Goal: Task Accomplishment & Management: Use online tool/utility

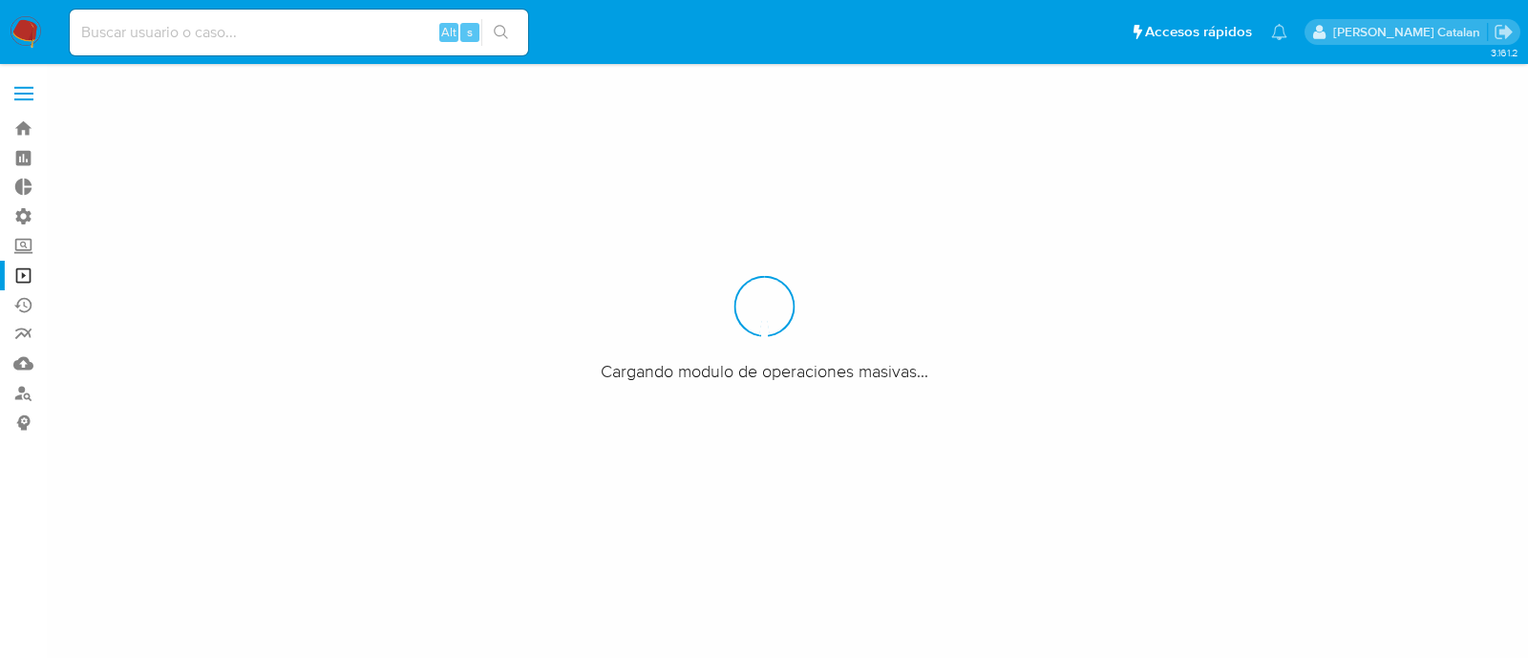
click at [314, 32] on input at bounding box center [299, 32] width 458 height 25
paste input "aVZqkK4WQi6Frjyq7o12vL2G"
type input "aVZqkK4WQi6Frjyq7o12vL2G"
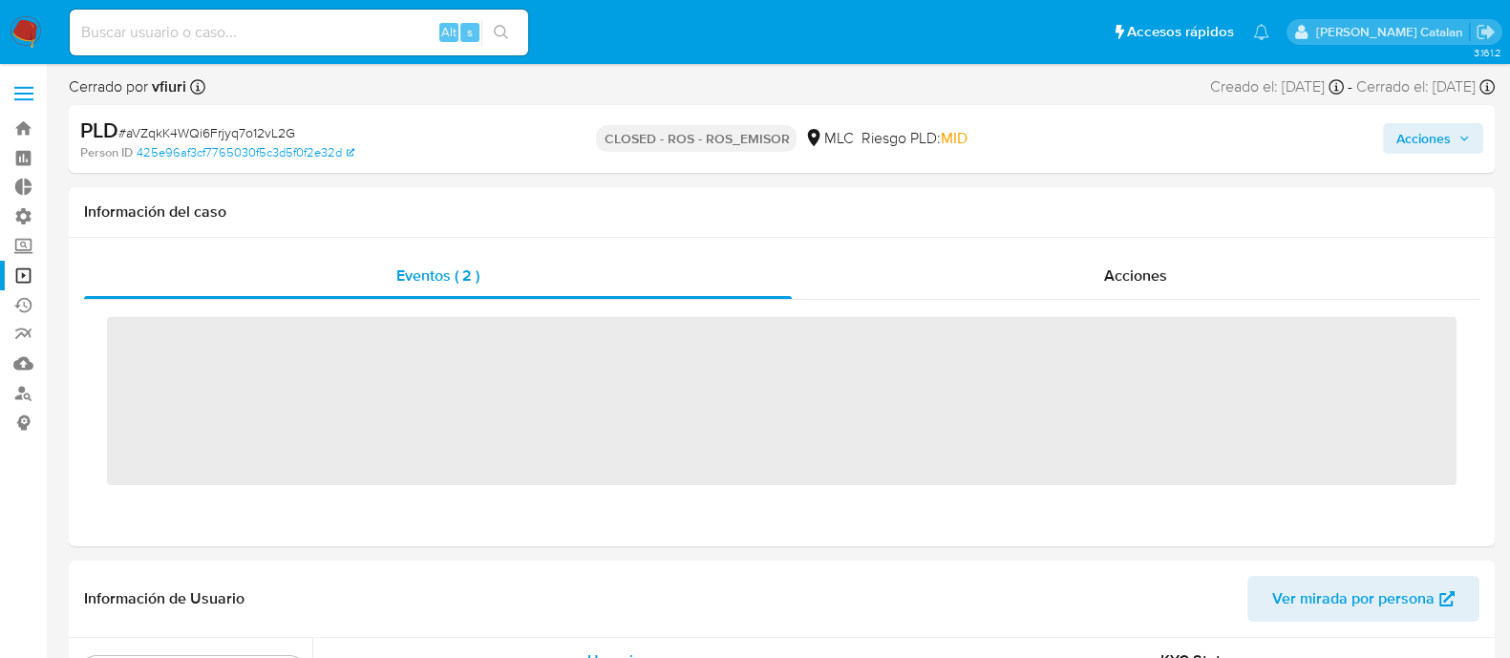
scroll to position [898, 0]
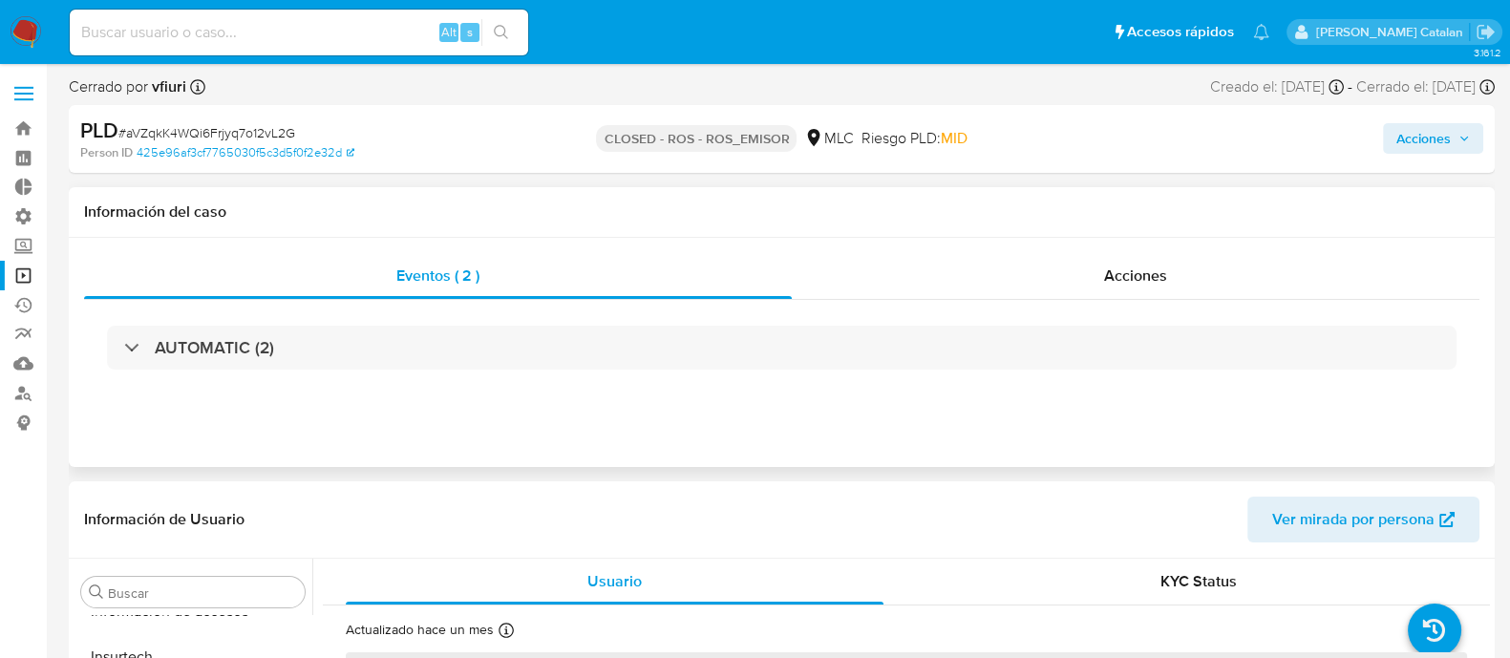
select select "10"
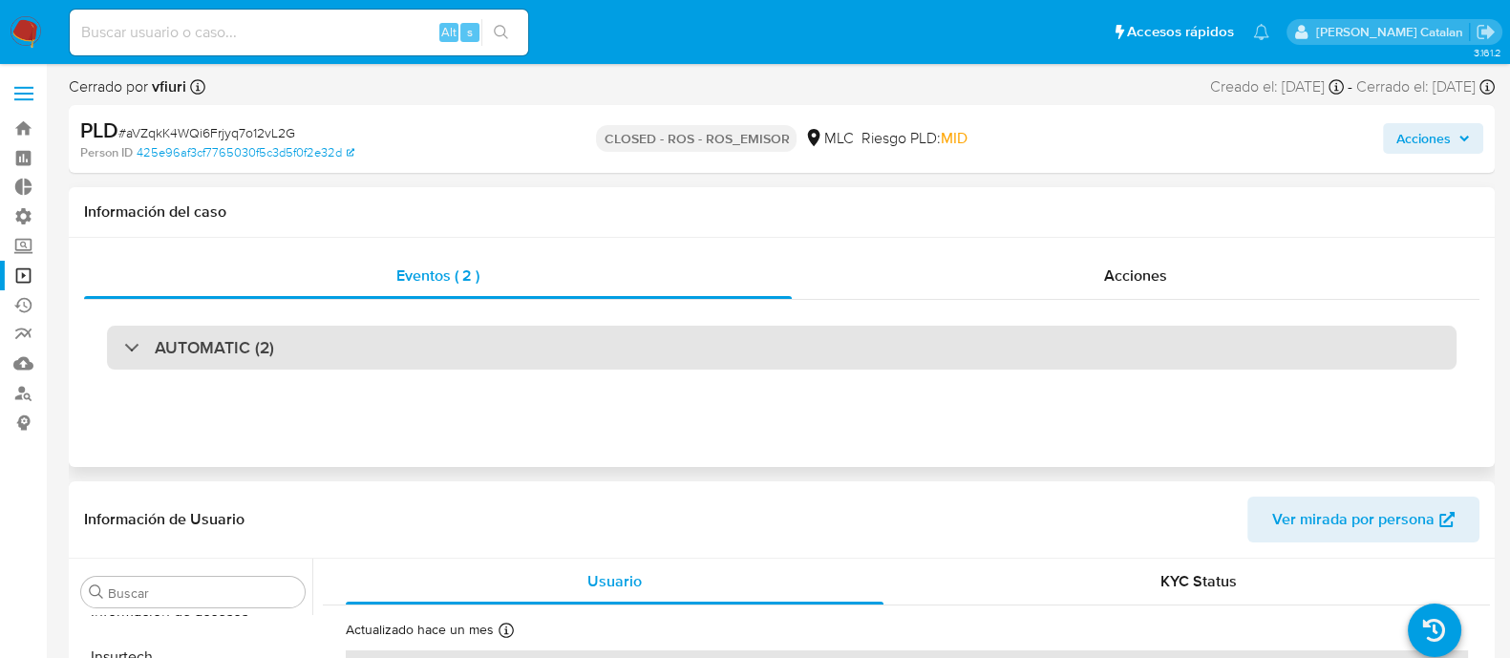
click at [533, 359] on div "AUTOMATIC (2)" at bounding box center [782, 348] width 1350 height 44
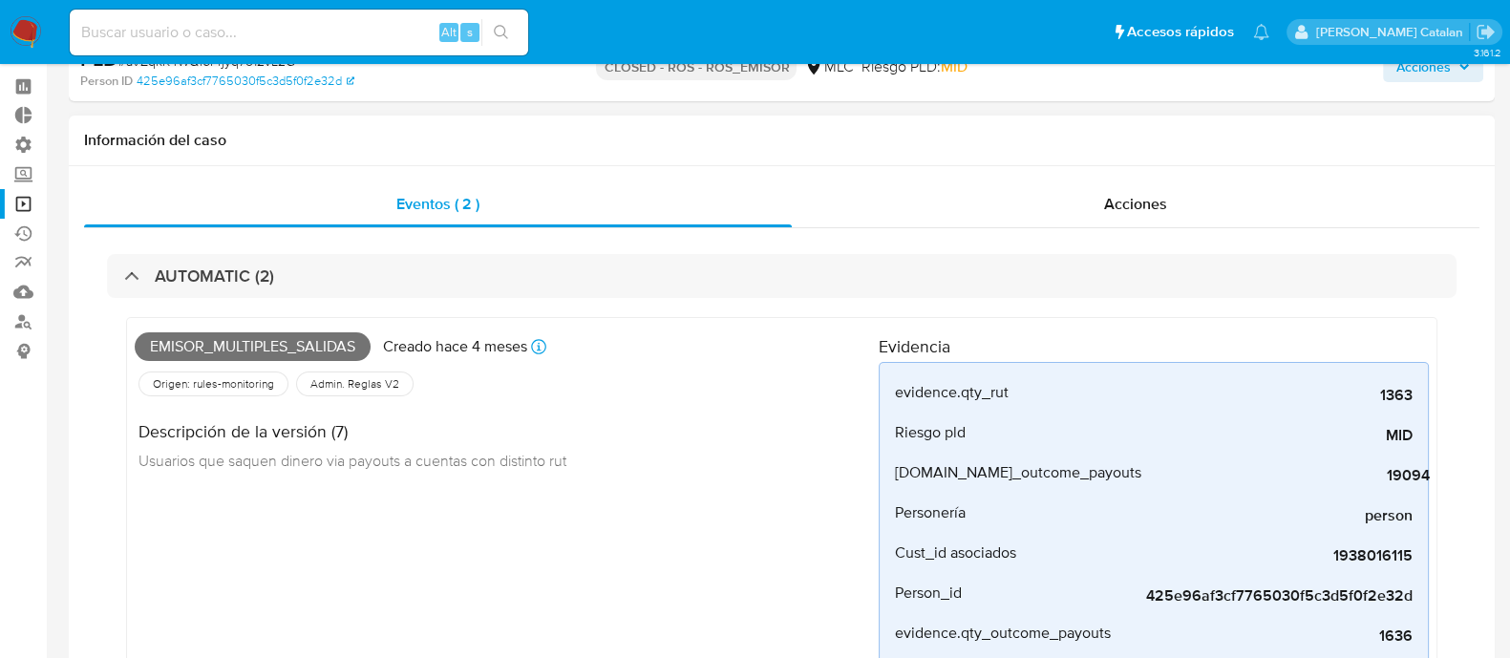
scroll to position [0, 0]
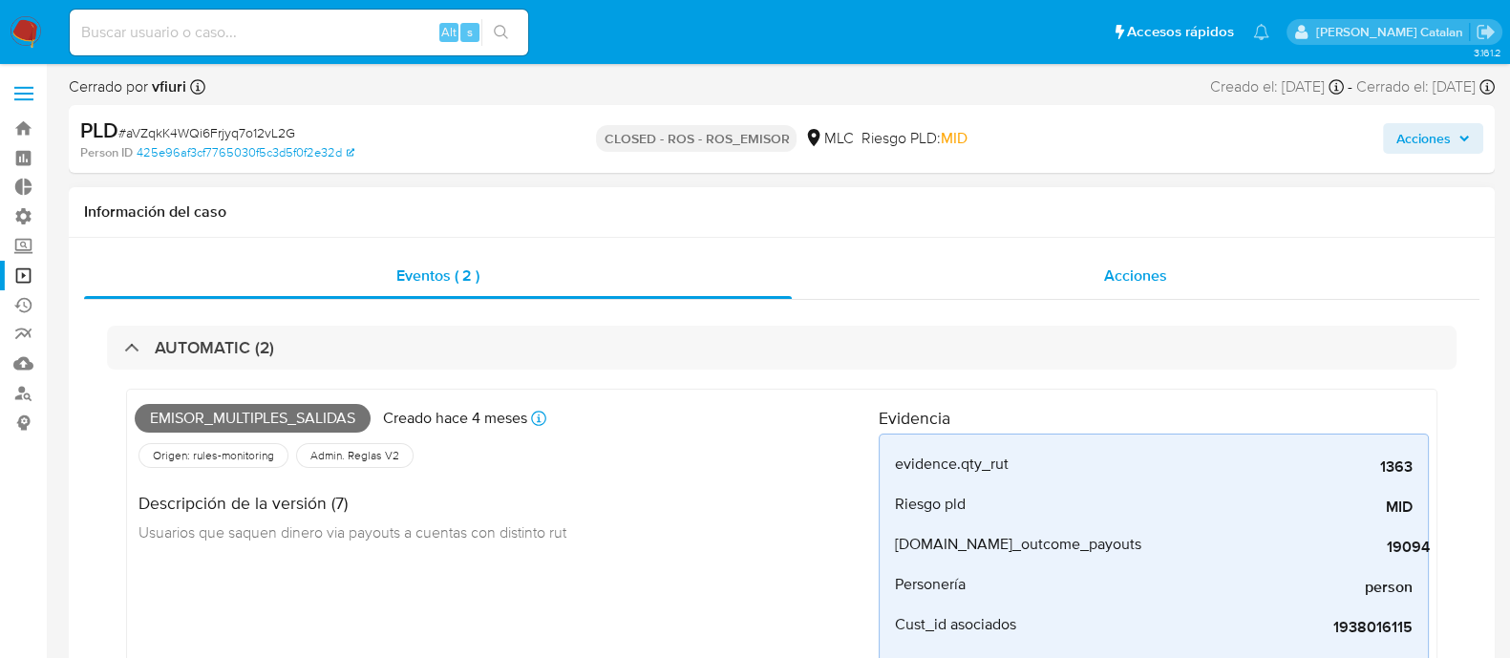
click at [1045, 272] on div "Acciones" at bounding box center [1136, 276] width 688 height 46
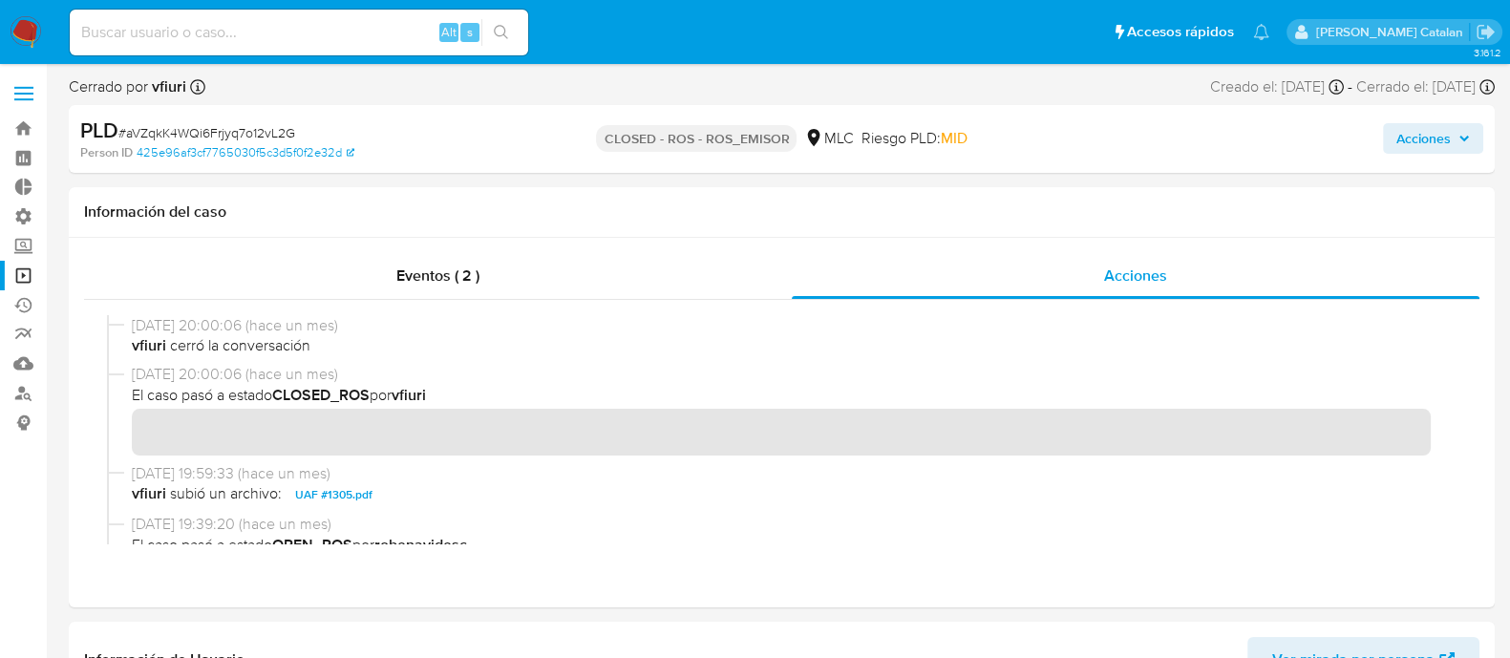
click at [359, 45] on div "Alt s" at bounding box center [299, 33] width 458 height 46
click at [310, 34] on input at bounding box center [299, 32] width 458 height 25
paste input "rSCxSR72CnXDjmw0yFn805UR"
type input "rSCxSR72CnXDjmw0yFn805UR"
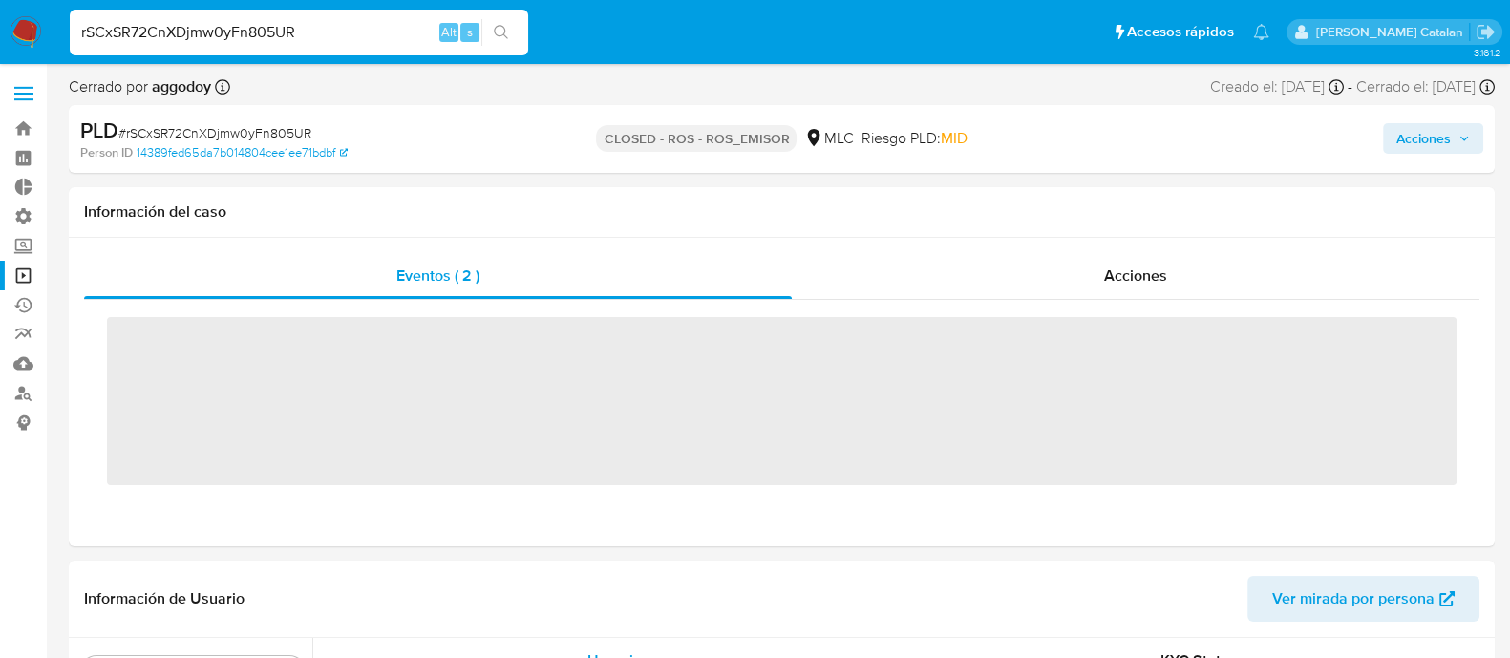
scroll to position [874, 0]
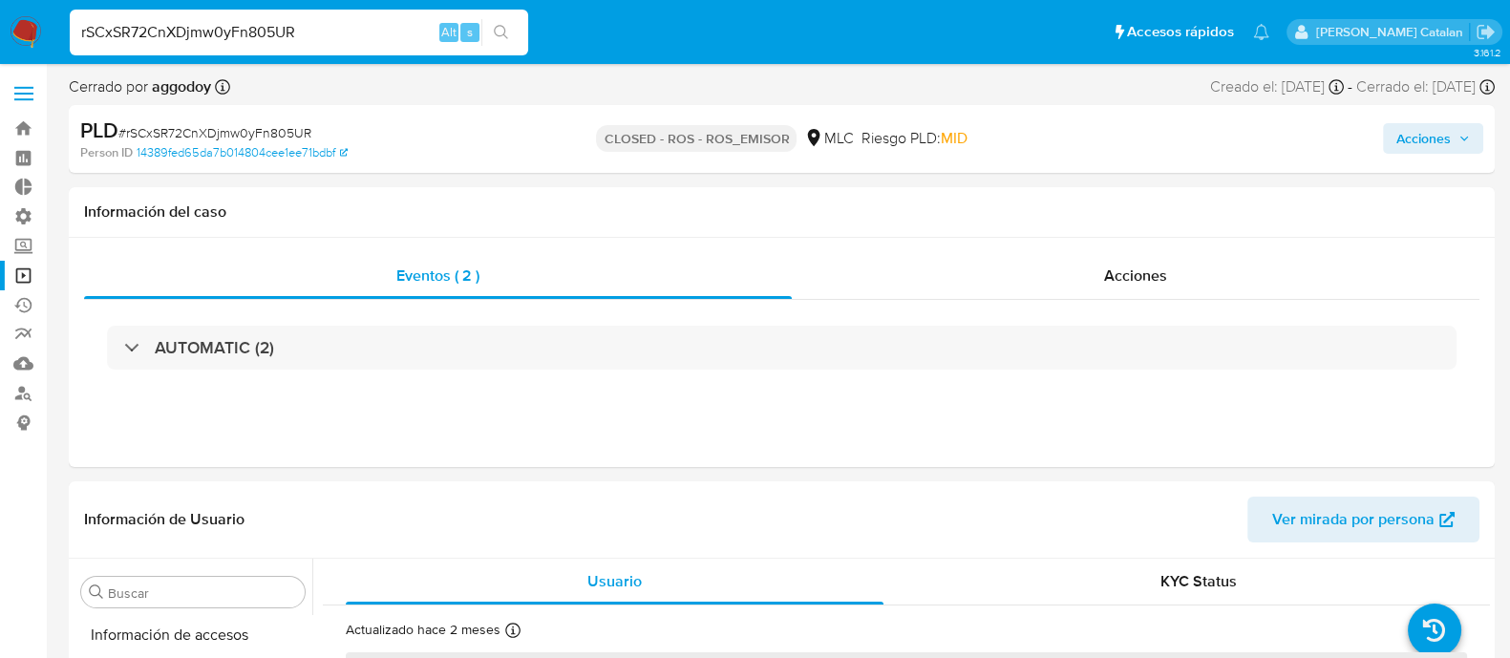
select select "10"
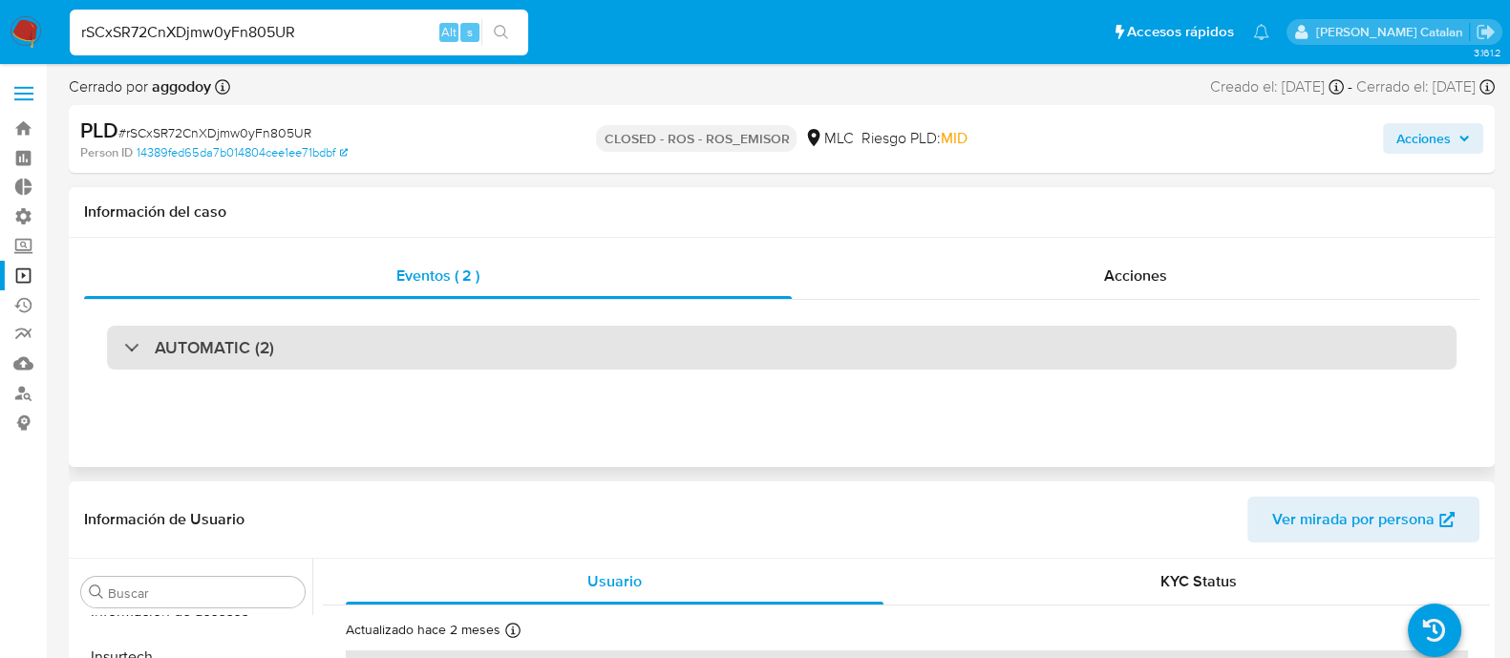
click at [884, 342] on div "AUTOMATIC (2)" at bounding box center [782, 348] width 1350 height 44
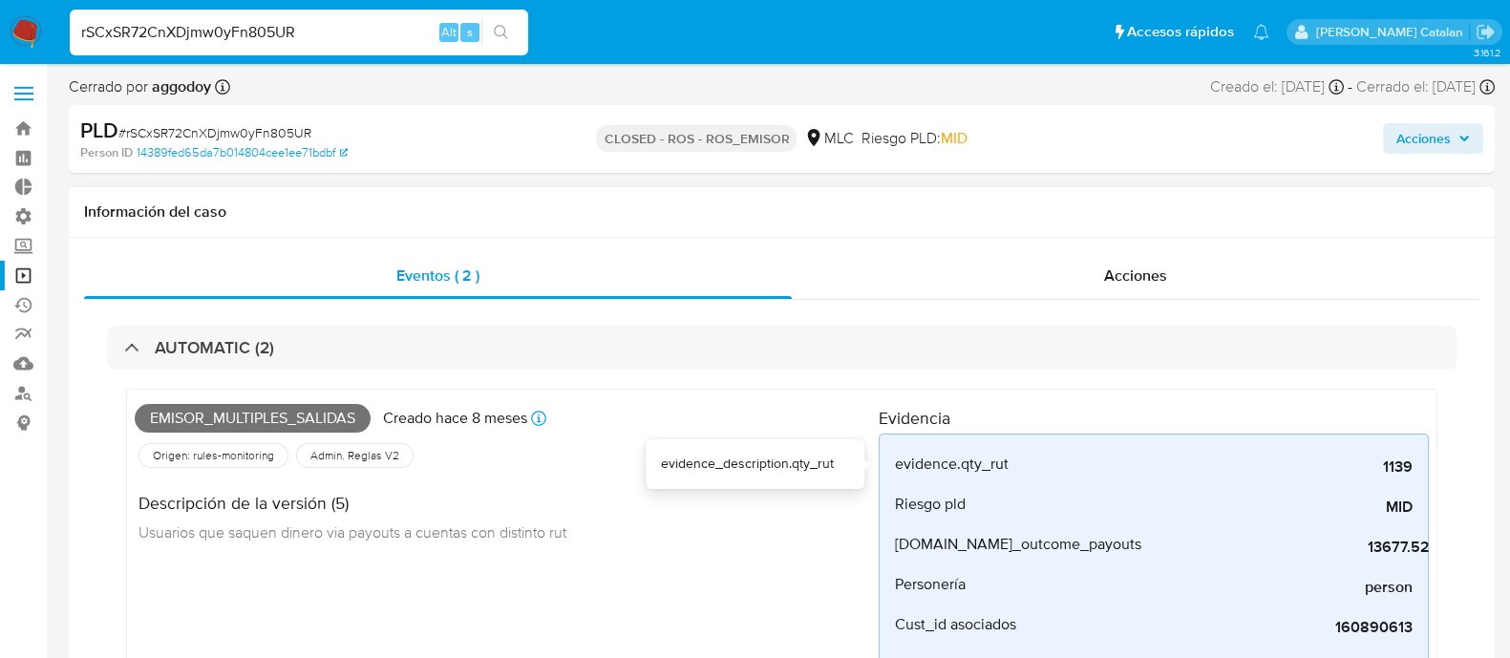
scroll to position [54, 0]
